Goal: Download file/media

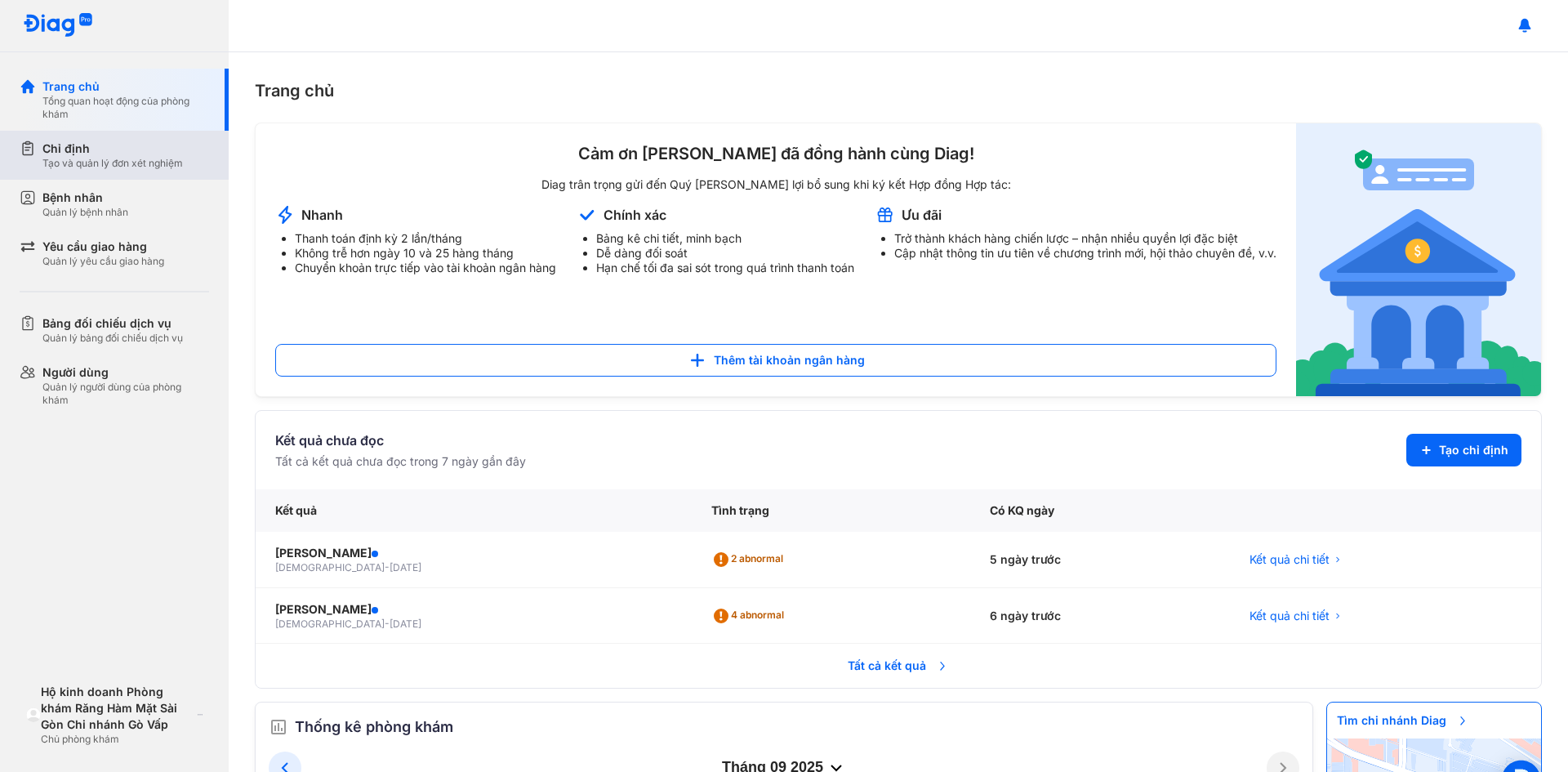
click at [57, 162] on div "Tạo và quản lý đơn xét nghiệm" at bounding box center [113, 164] width 140 height 13
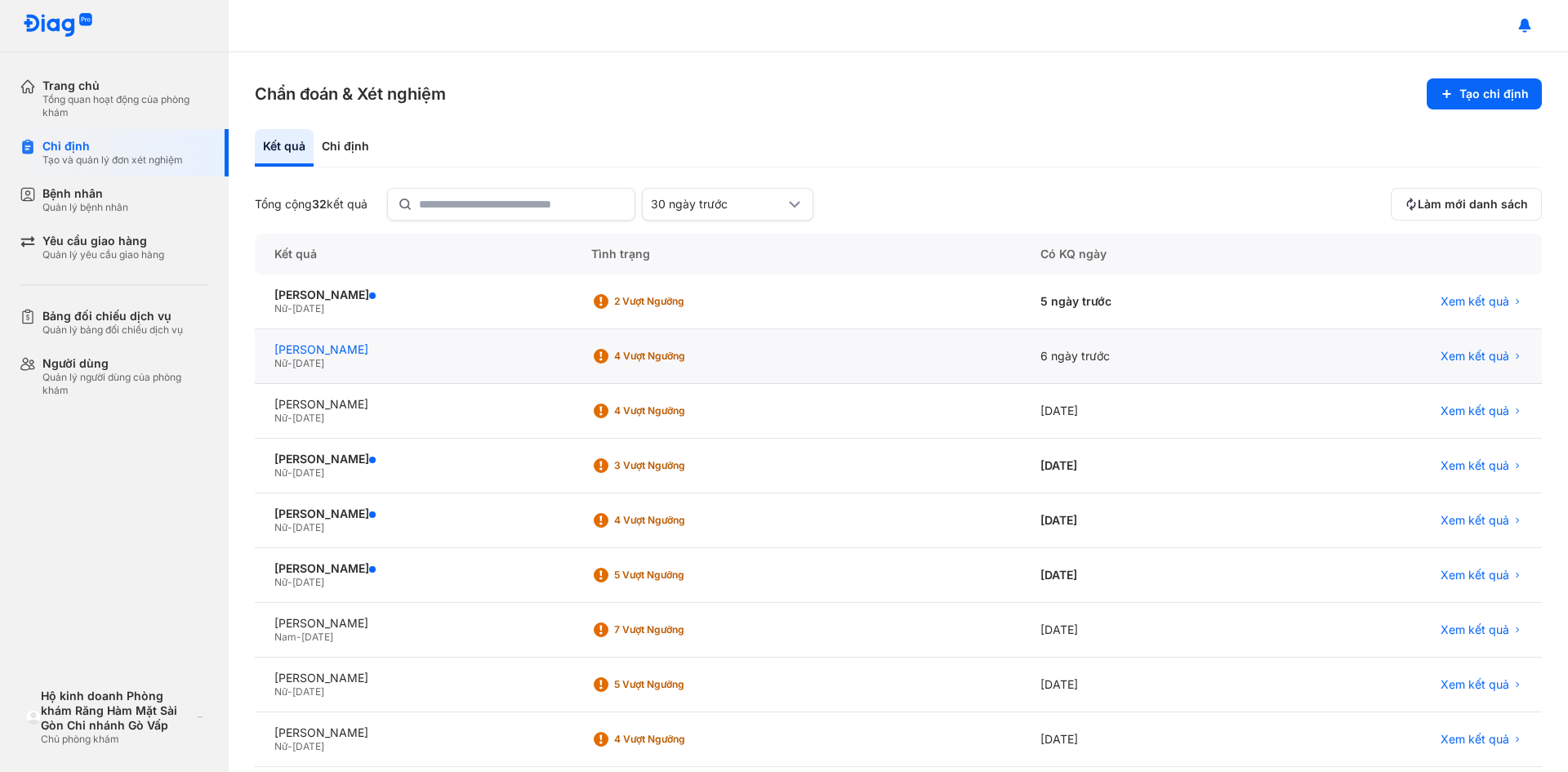
click at [356, 353] on div "[PERSON_NAME]" at bounding box center [413, 349] width 278 height 15
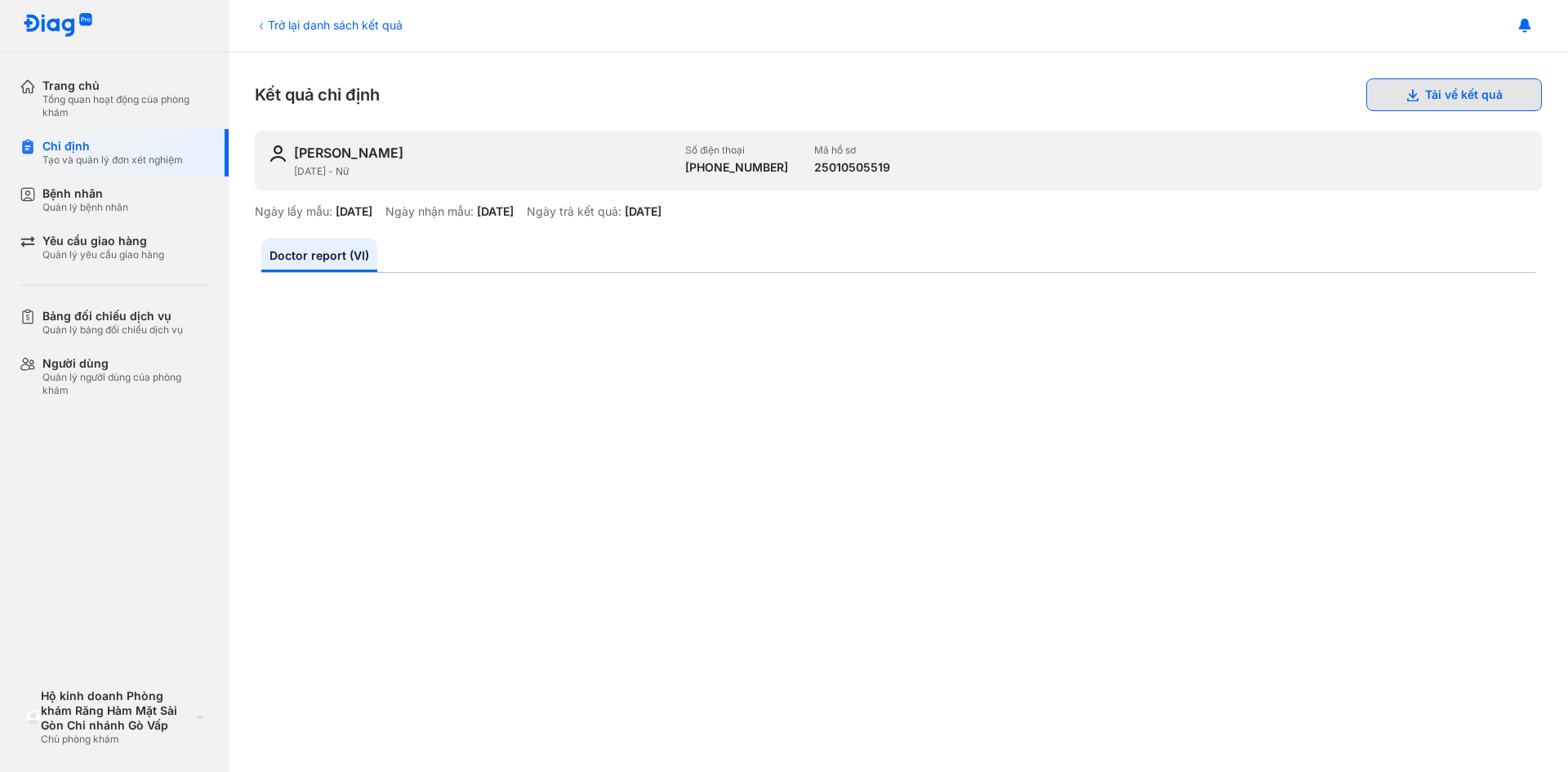
click at [1418, 99] on button "Tải về kết quả" at bounding box center [1454, 94] width 176 height 32
